Goal: Task Accomplishment & Management: Manage account settings

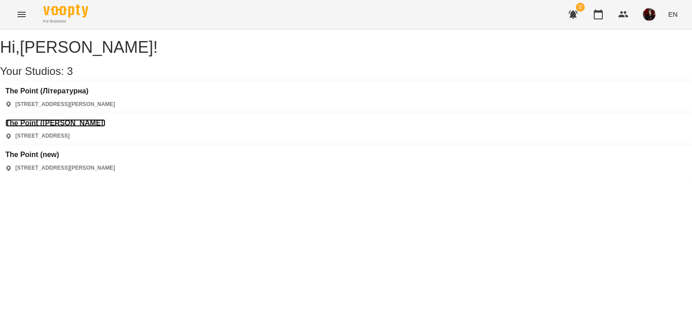
click at [105, 119] on h3 "The Point ([PERSON_NAME])" at bounding box center [55, 123] width 100 height 8
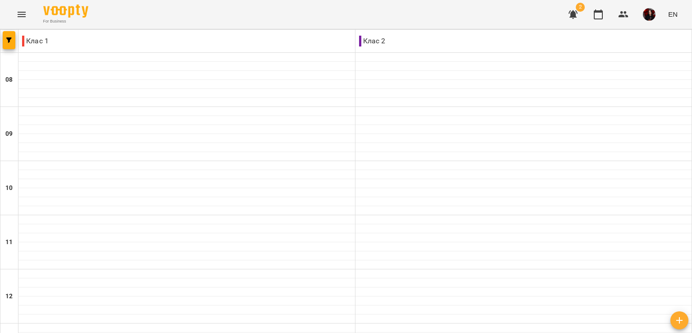
scroll to position [255, 0]
type input "**********"
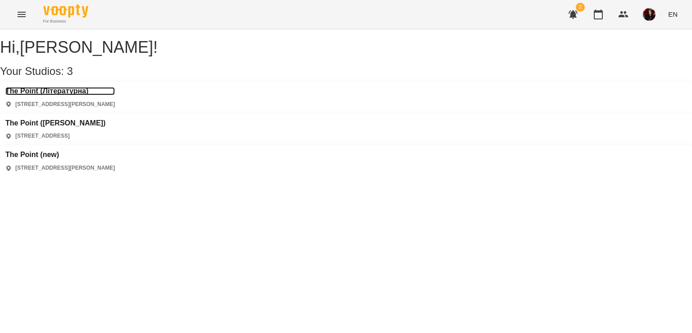
click at [32, 95] on h3 "The Point (Літературна)" at bounding box center [60, 91] width 110 height 8
